Goal: Information Seeking & Learning: Understand process/instructions

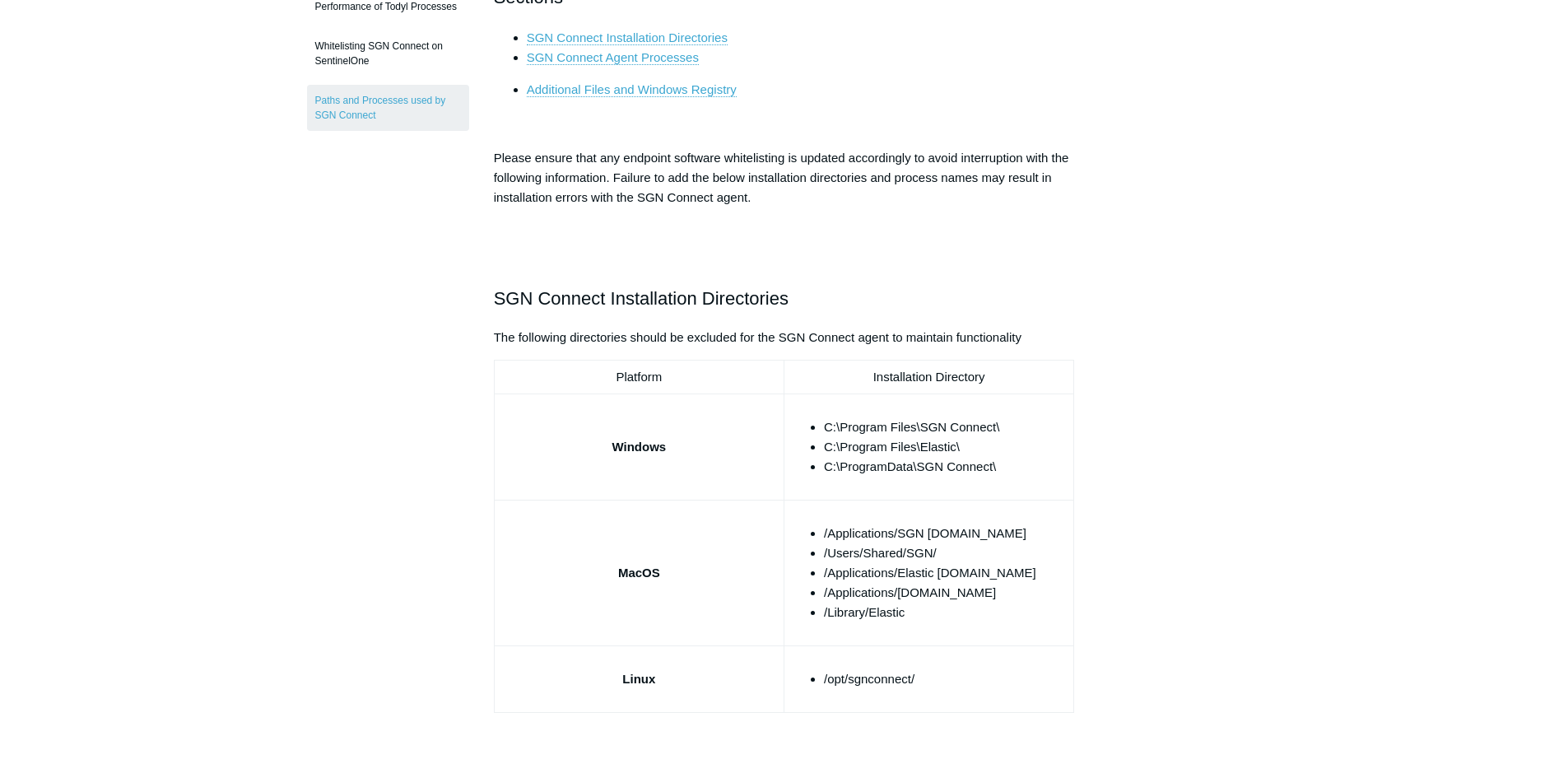
scroll to position [28, 0]
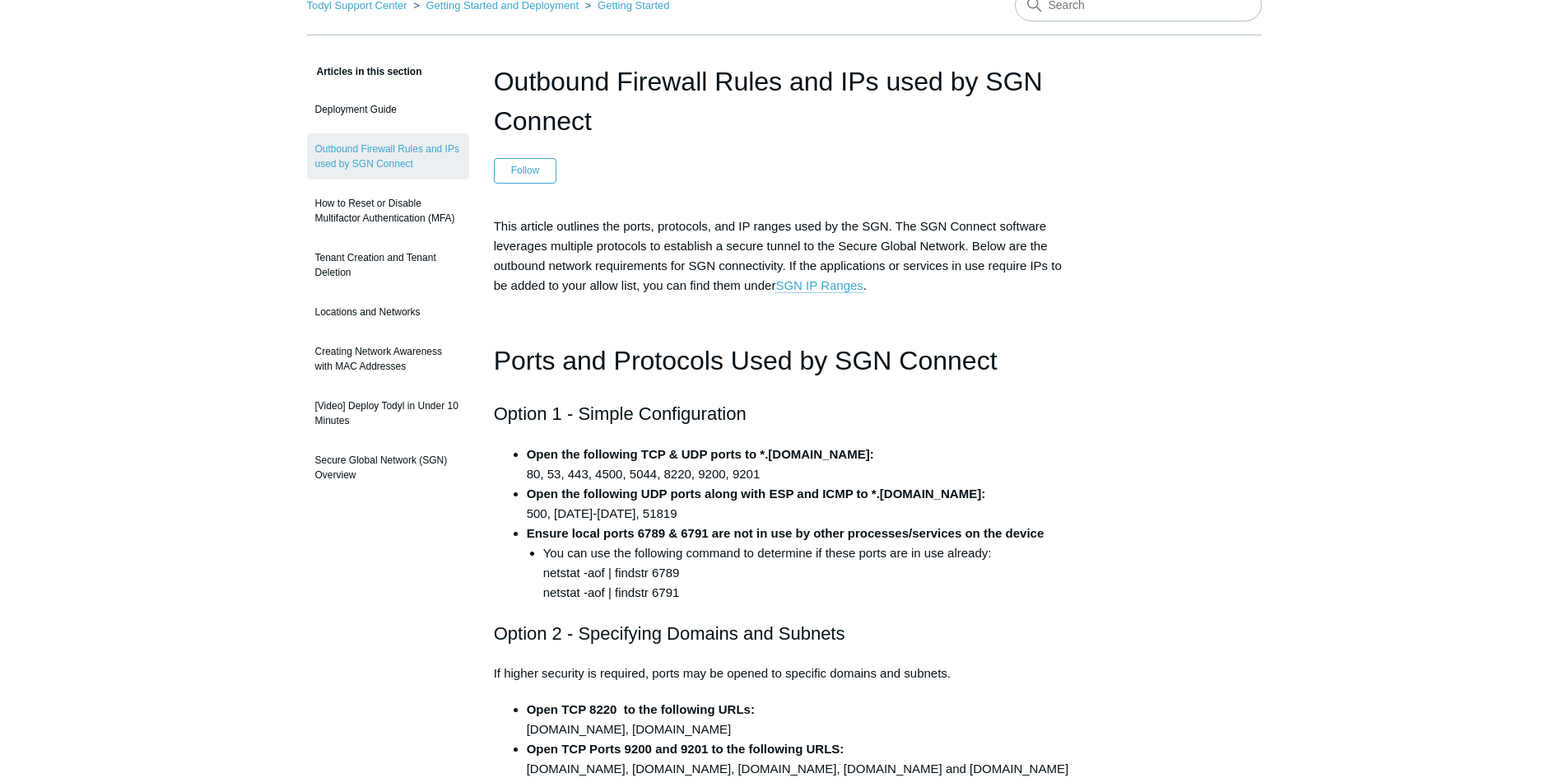
scroll to position [82, 0]
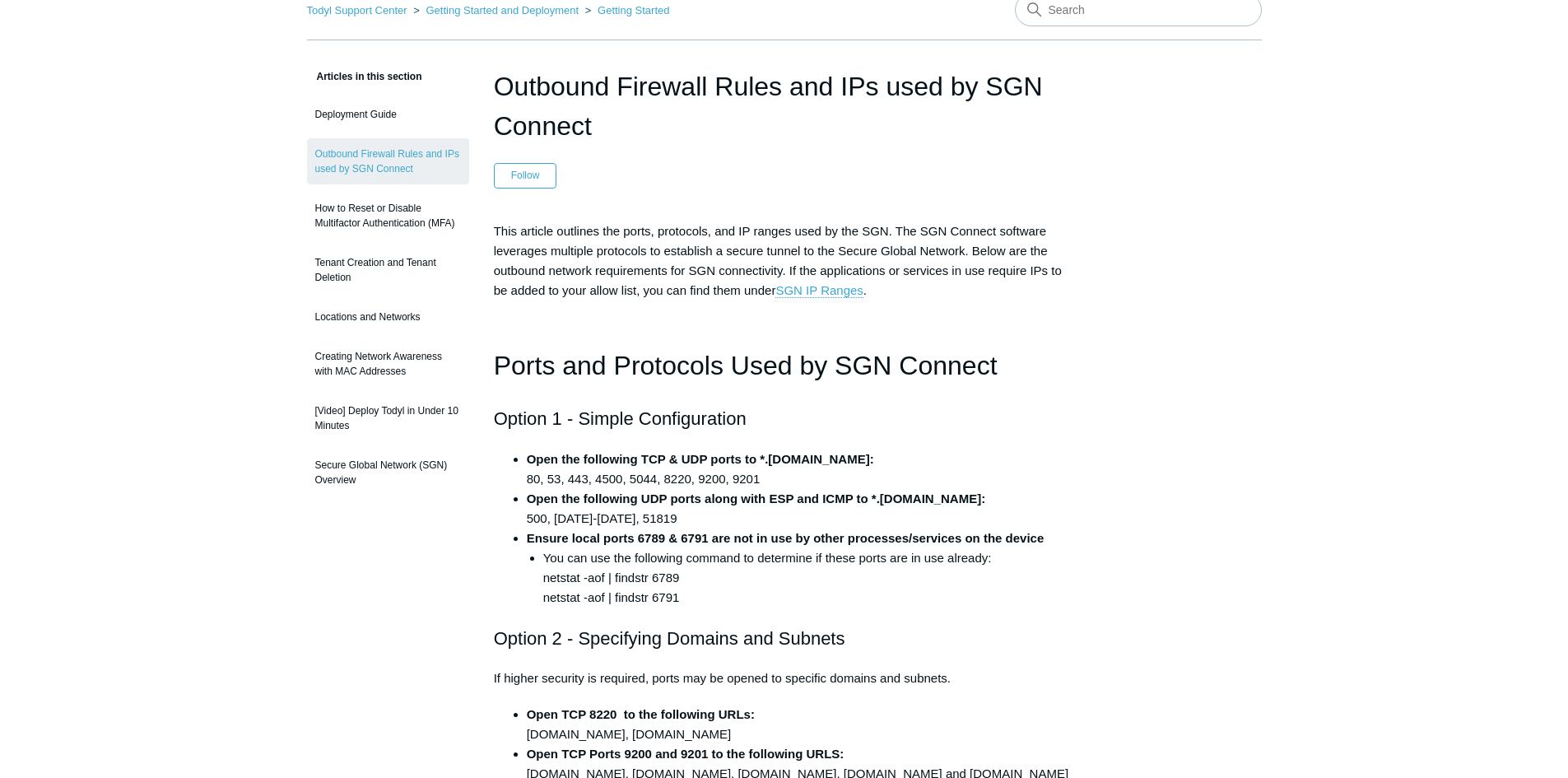
click at [523, 251] on span "This article outlines the ports, protocols, and IP ranges used by the SGN. The …" at bounding box center [778, 261] width 568 height 74
drag, startPoint x: 523, startPoint y: 251, endPoint x: 903, endPoint y: 160, distance: 390.7
click at [903, 160] on header "Outbound Firewall Rules and IPs used by SGN Connect Follow Not yet followed by …" at bounding box center [784, 127] width 581 height 122
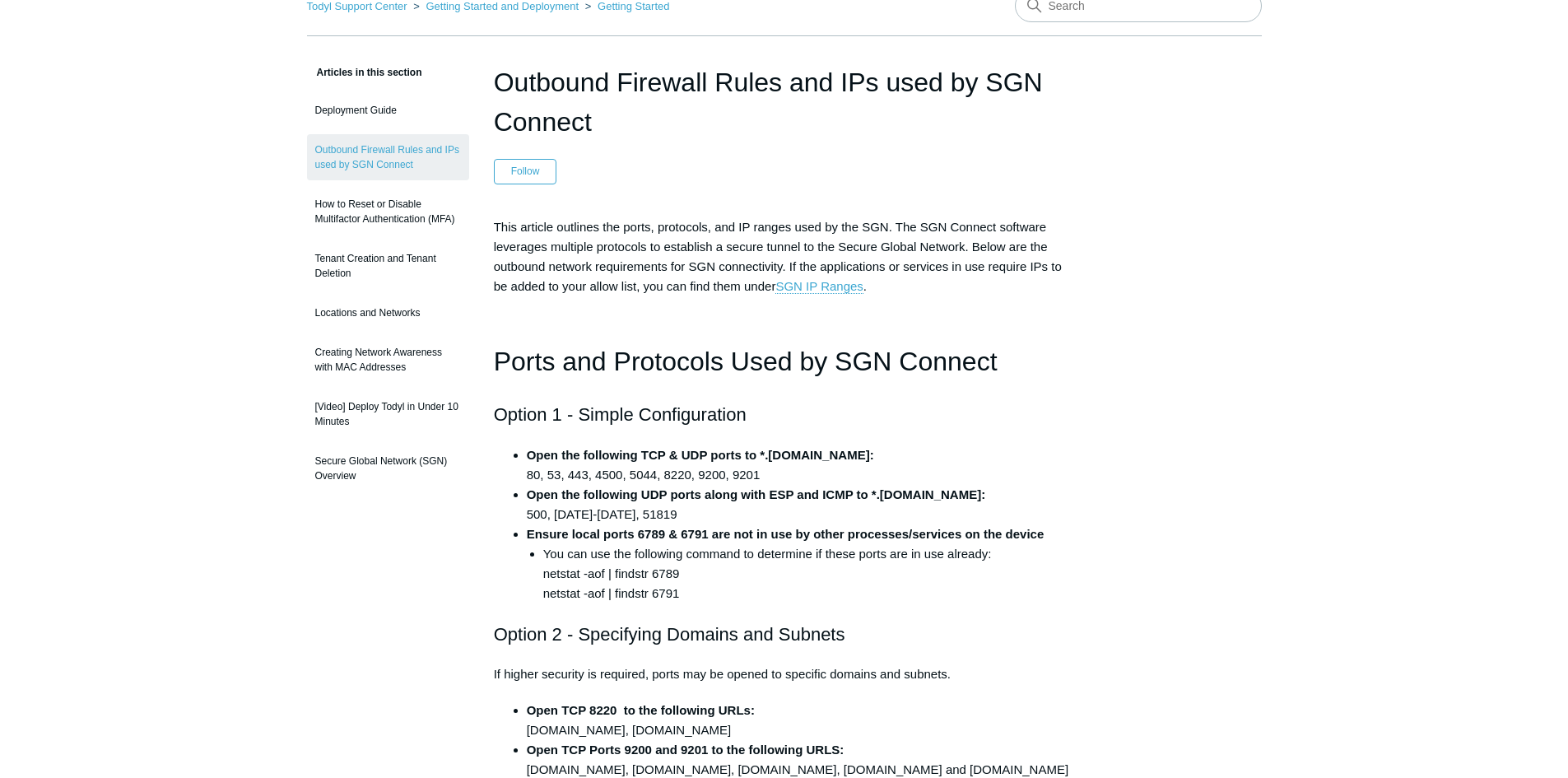
scroll to position [0, 0]
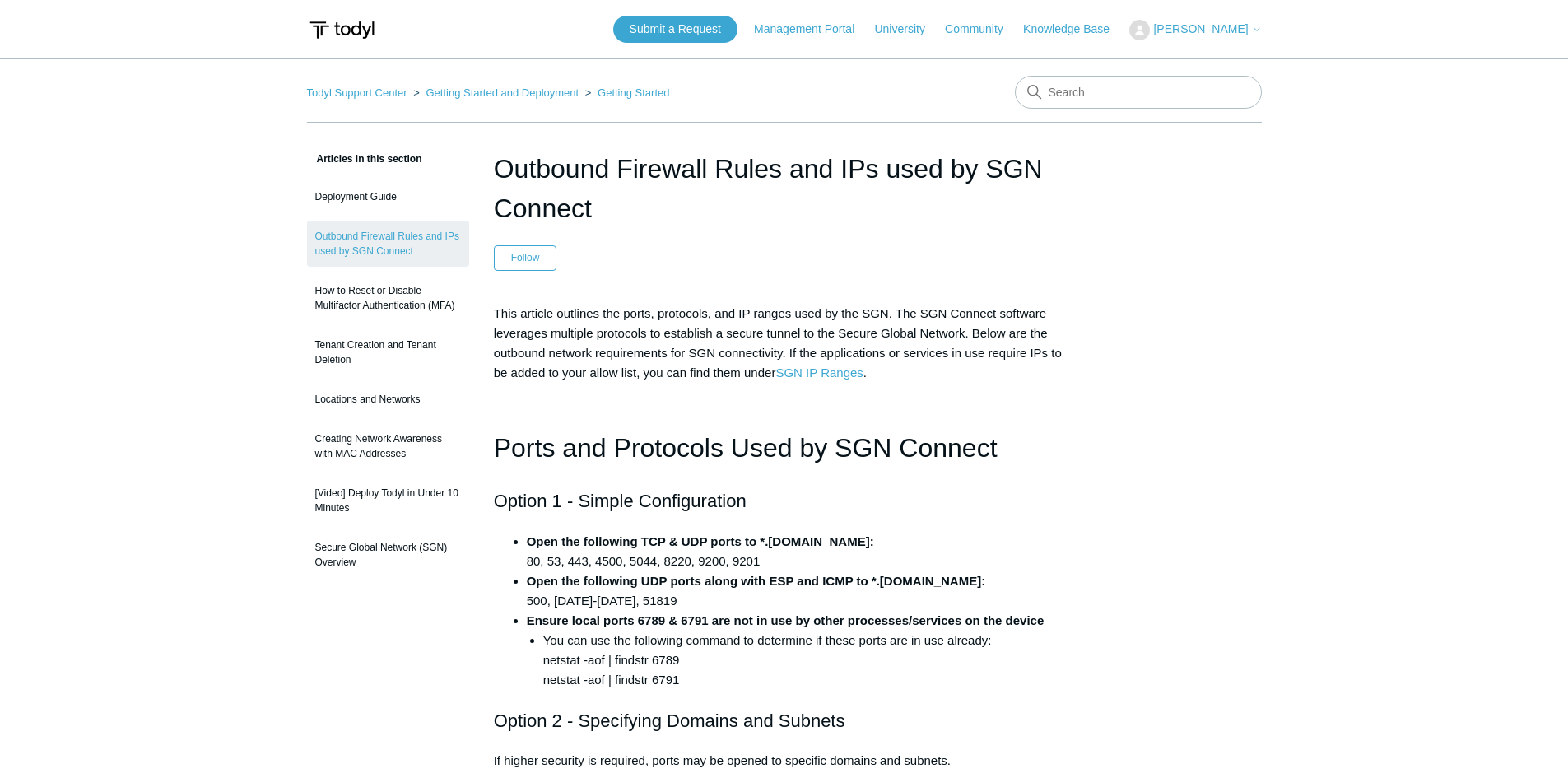
drag, startPoint x: 641, startPoint y: 373, endPoint x: 717, endPoint y: 376, distance: 76.1
drag, startPoint x: 717, startPoint y: 376, endPoint x: 1217, endPoint y: 403, distance: 500.7
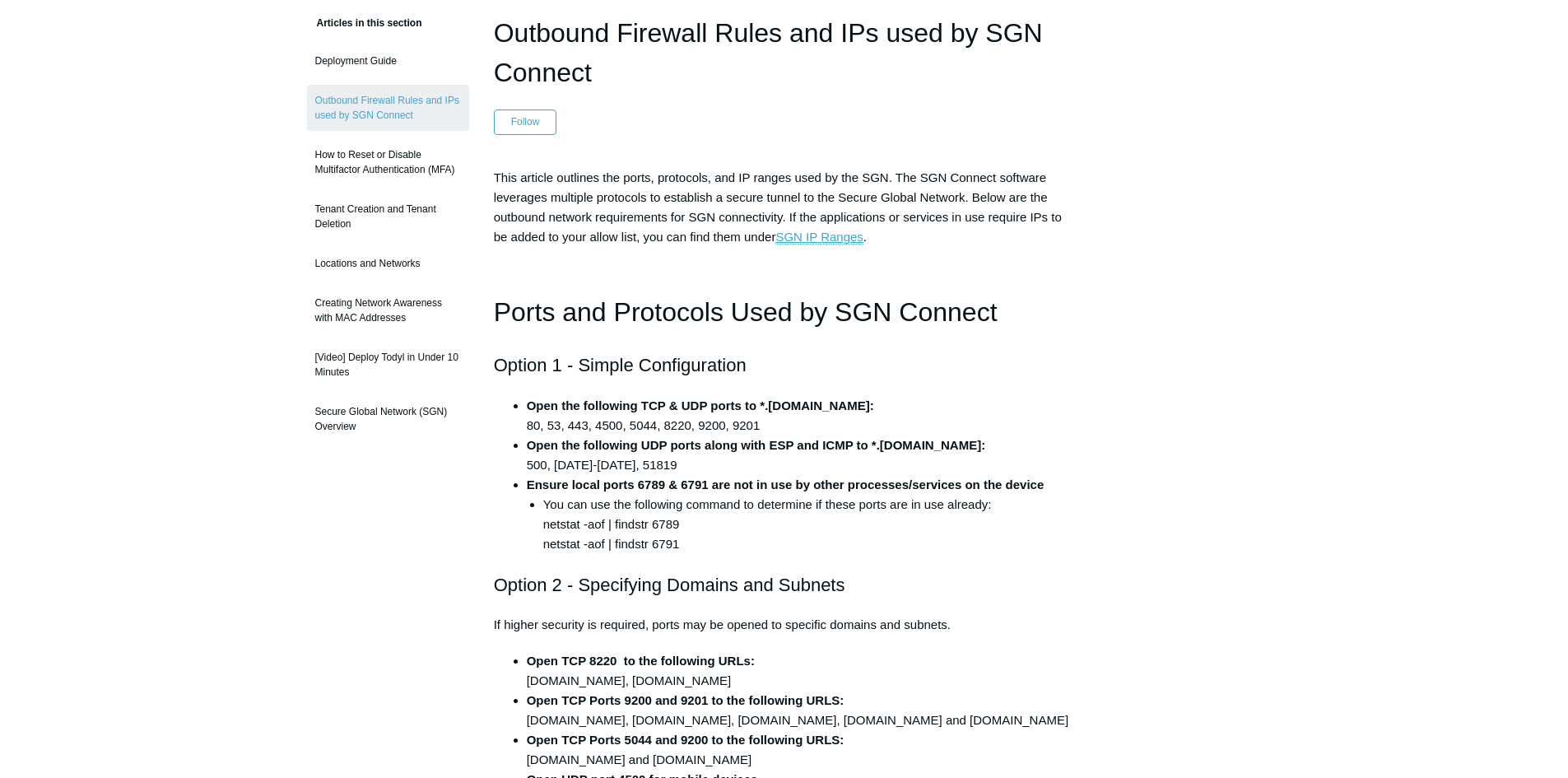
scroll to position [165, 0]
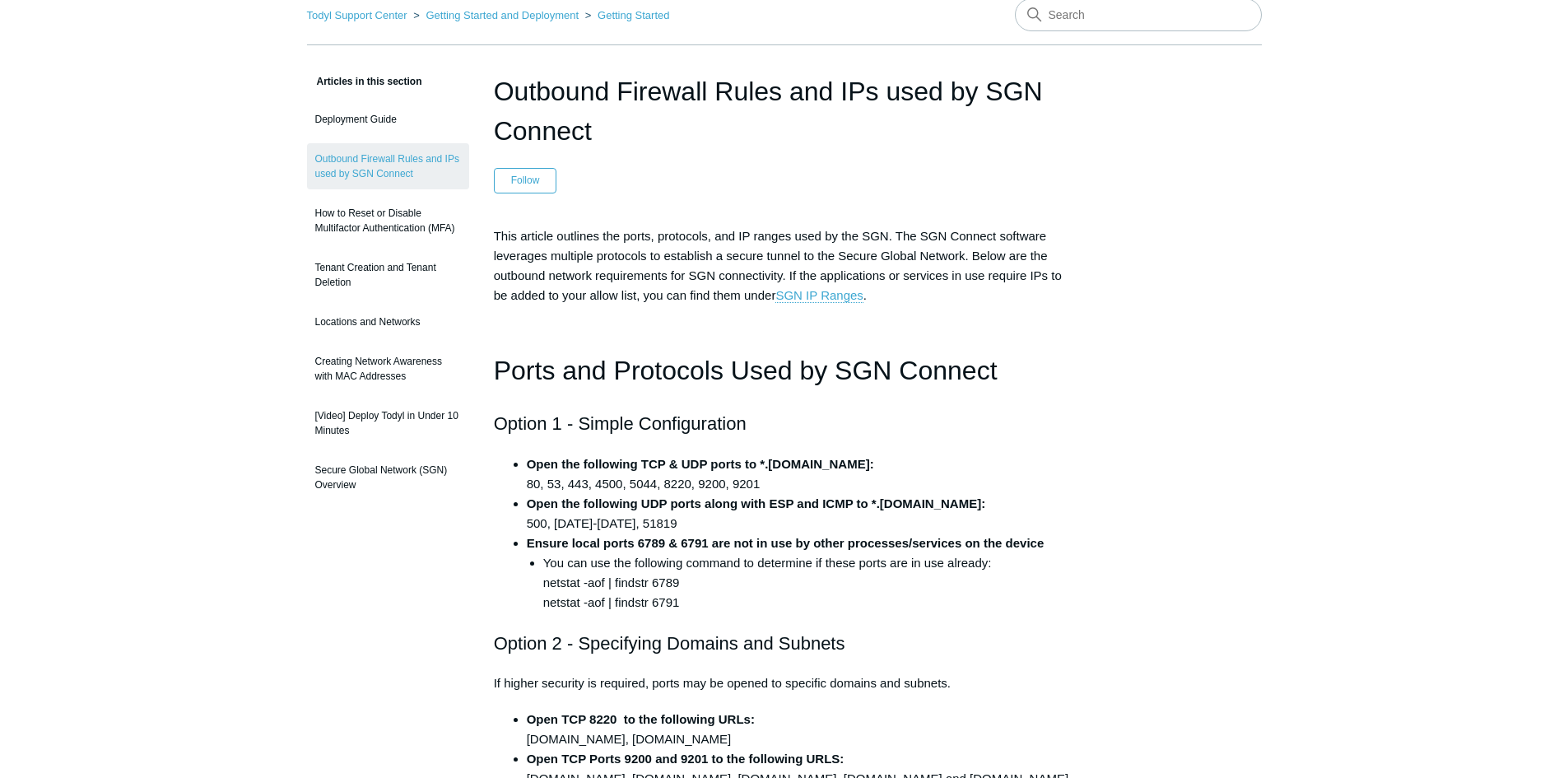
scroll to position [0, 0]
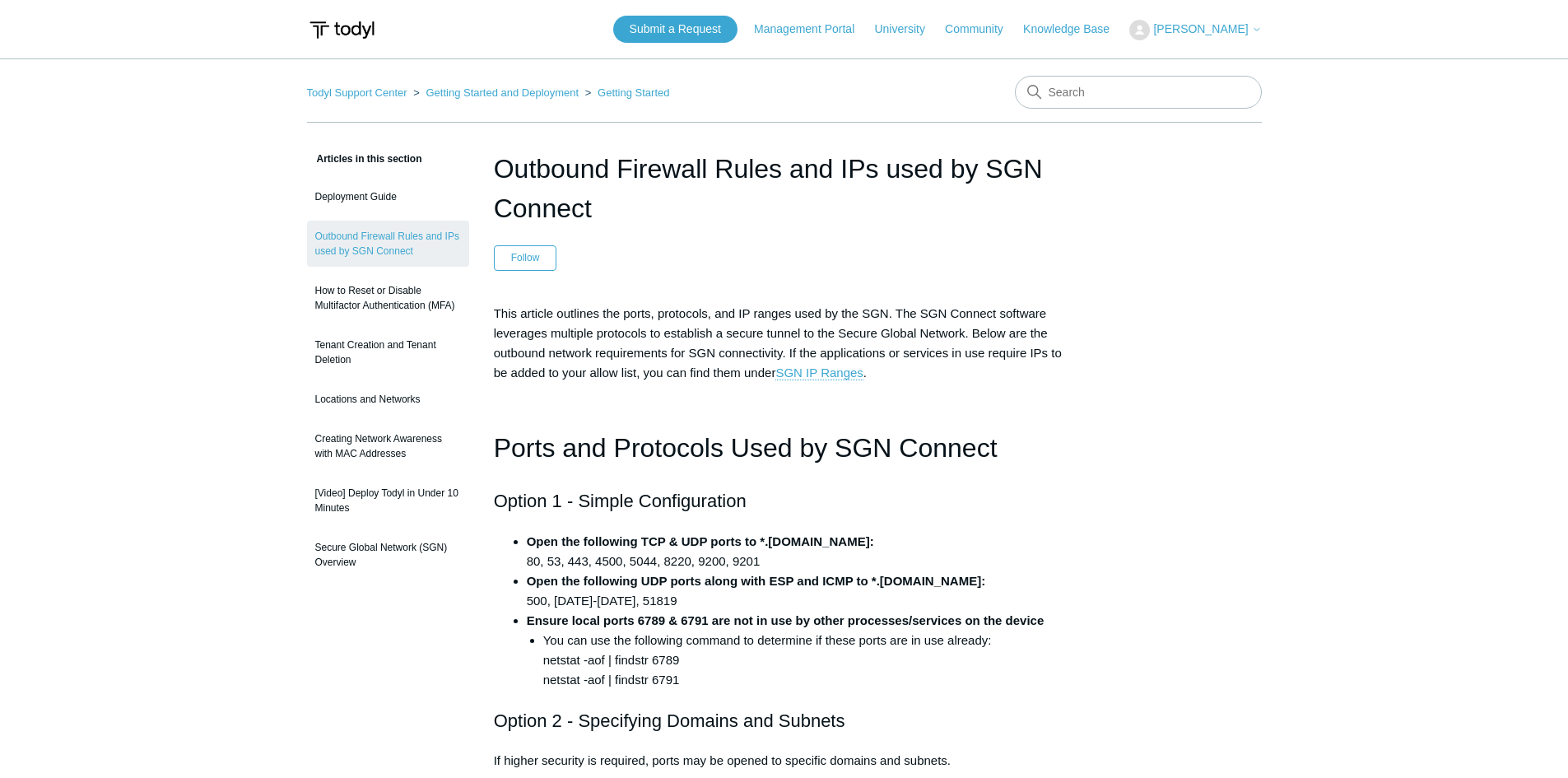
click at [684, 624] on strong "Ensure local ports 6789 & 6791 are not in use by other processes/services on th…" at bounding box center [786, 620] width 518 height 14
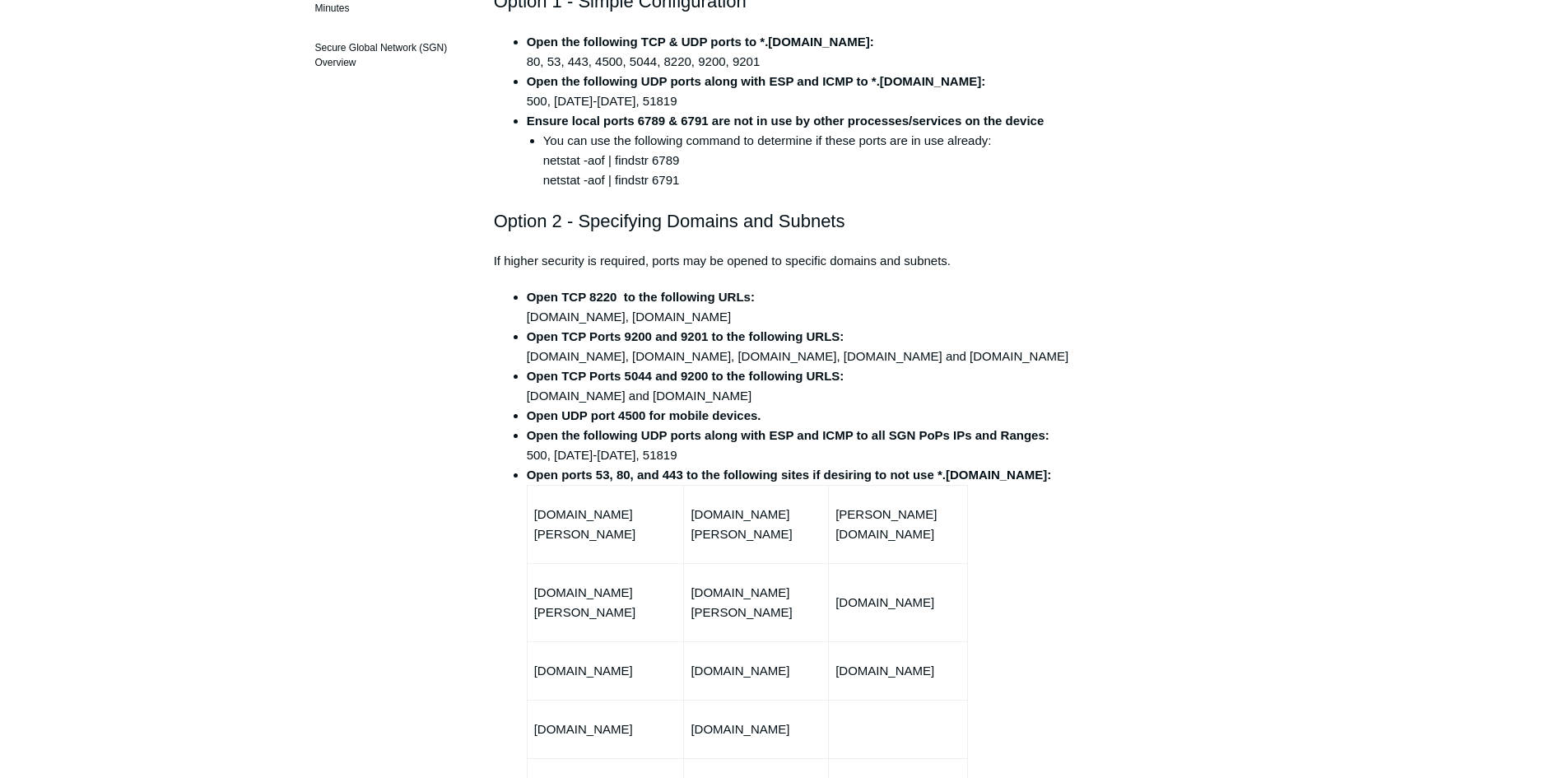
scroll to position [494, 0]
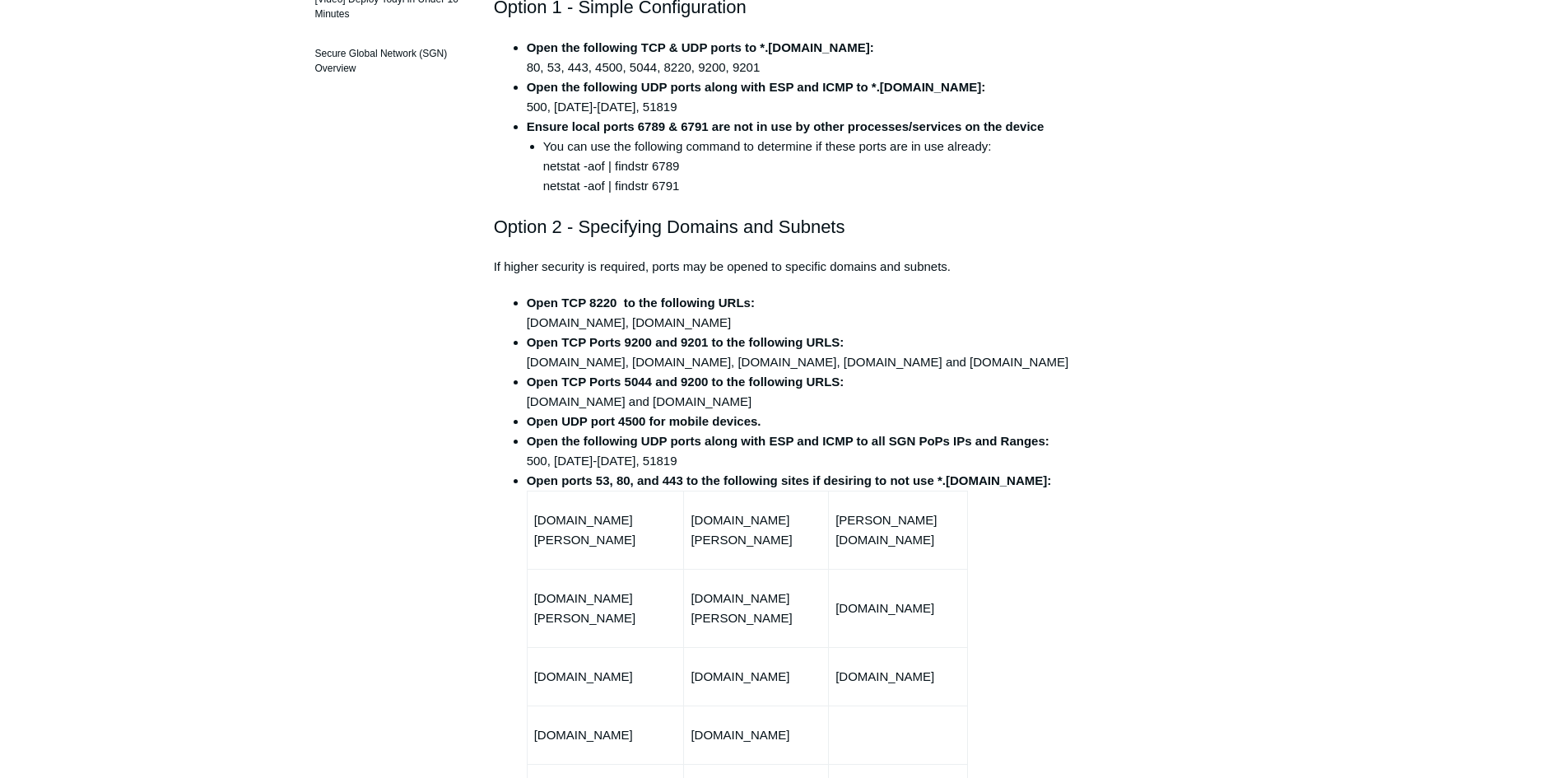
click at [1031, 401] on li "Open TCP Ports 5044 and 9200 to the following URLS: stasher.todyl.com and stash…" at bounding box center [800, 392] width 548 height 40
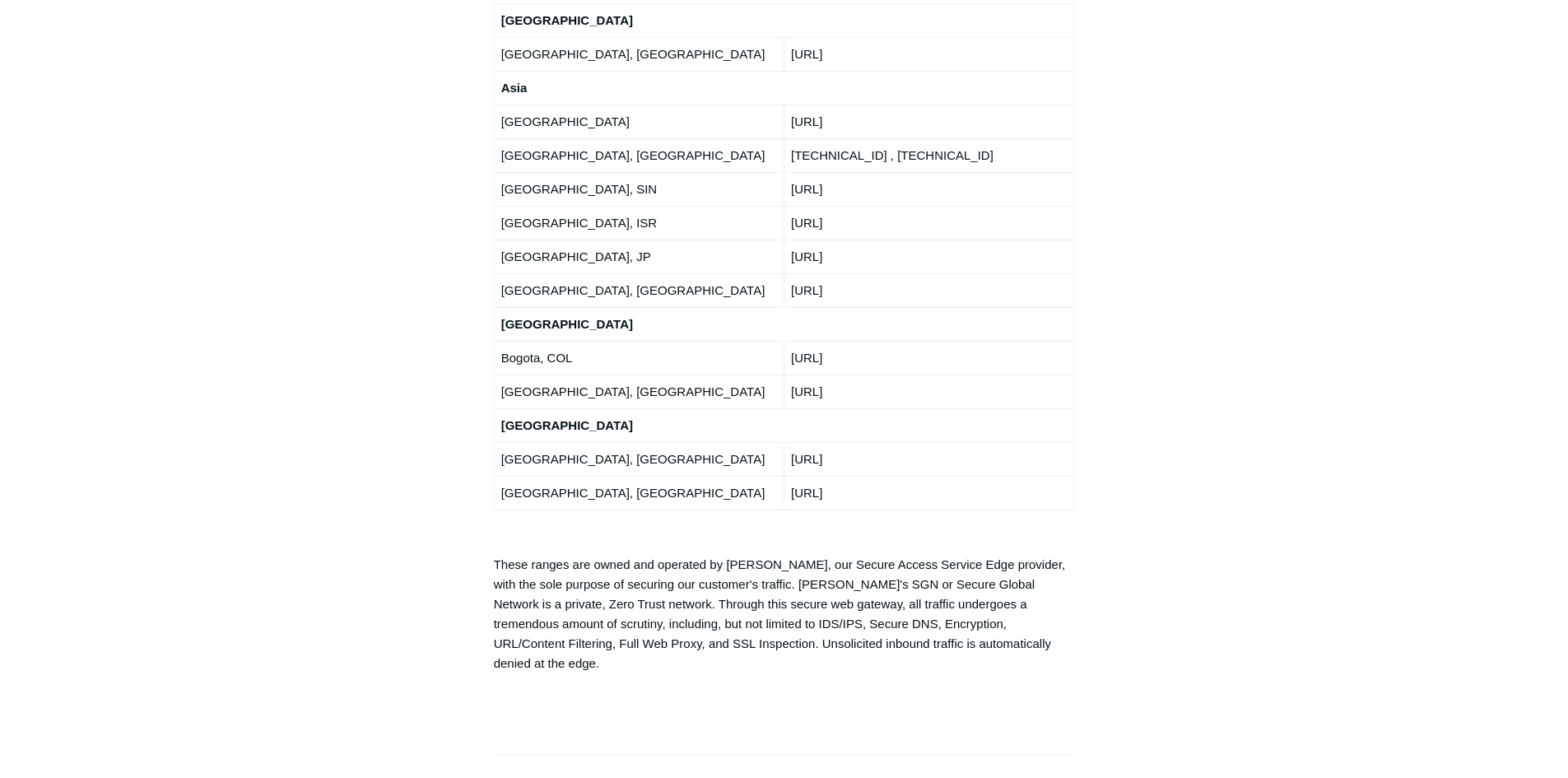
scroll to position [2716, 0]
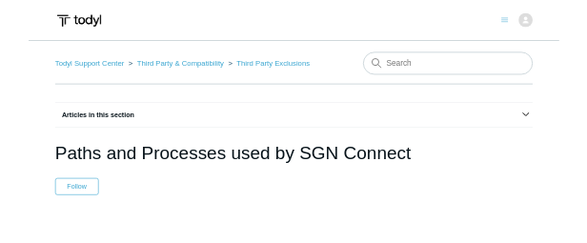
scroll to position [33, 0]
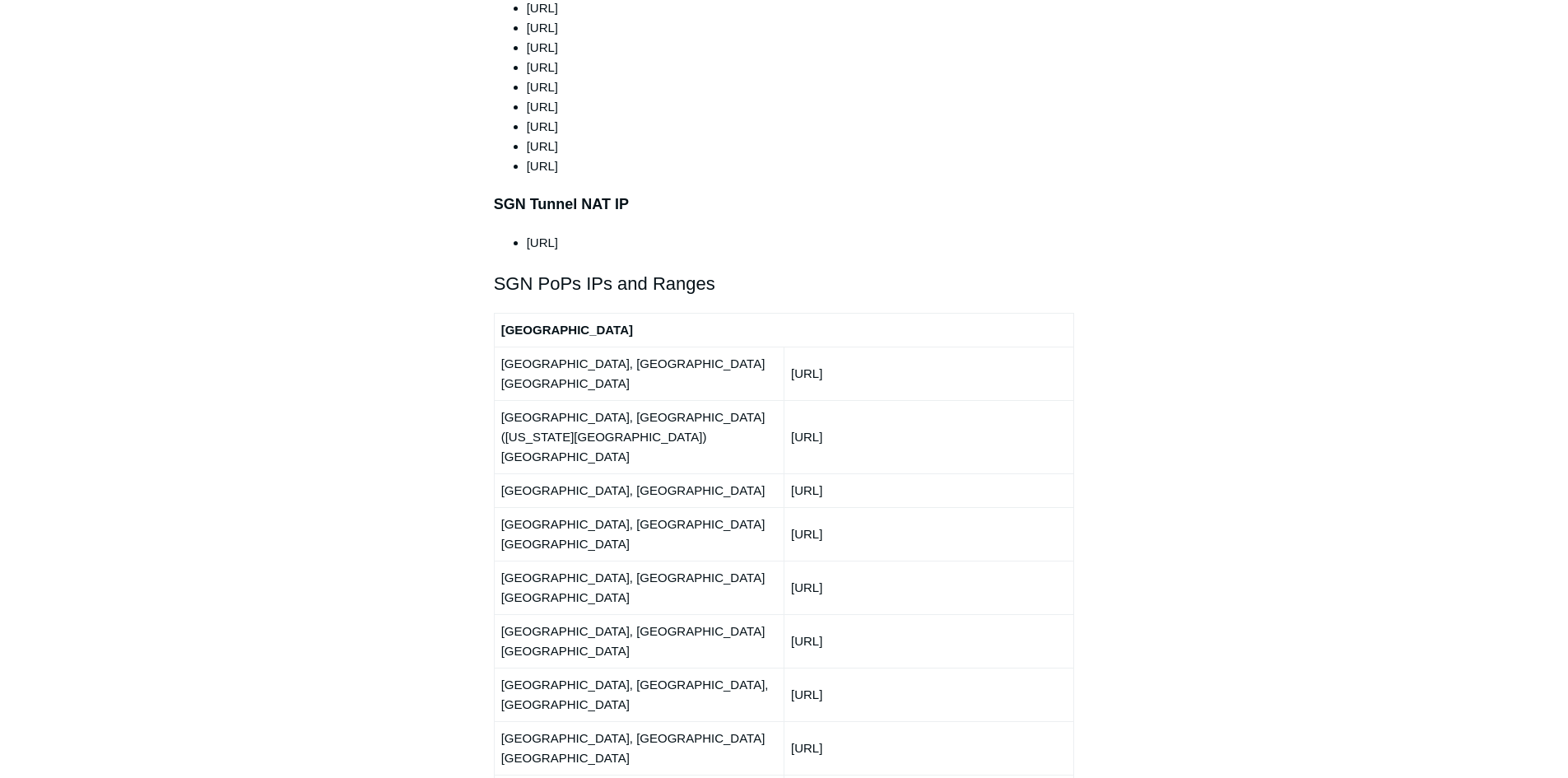
scroll to position [1800, 0]
